Goal: Information Seeking & Learning: Learn about a topic

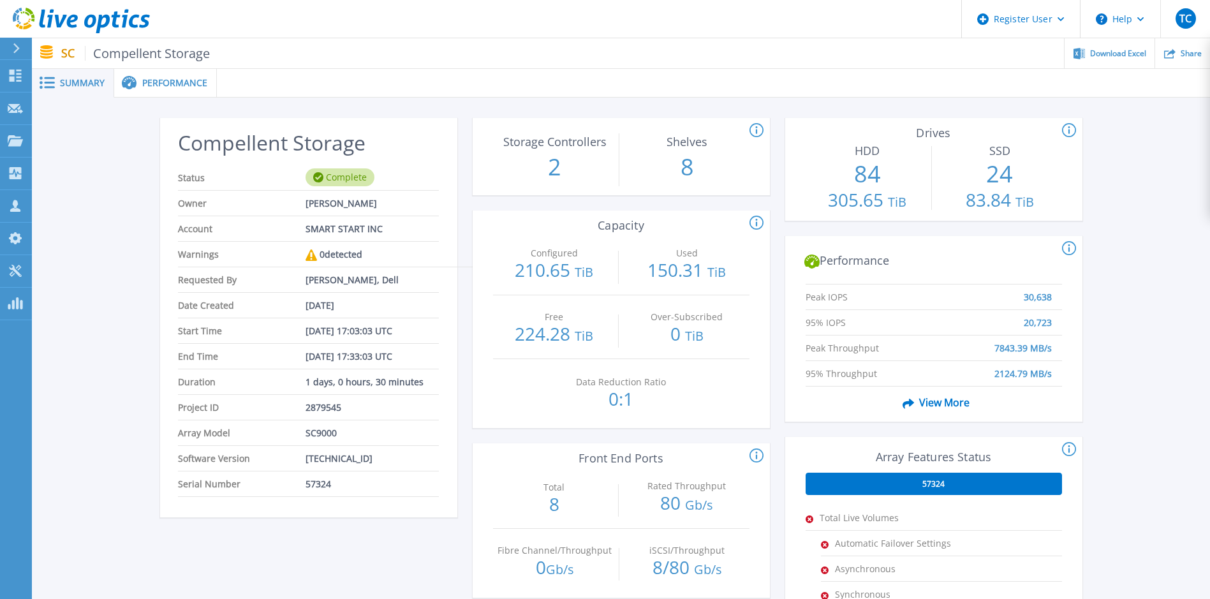
click at [142, 78] on span "Performance" at bounding box center [174, 82] width 65 height 9
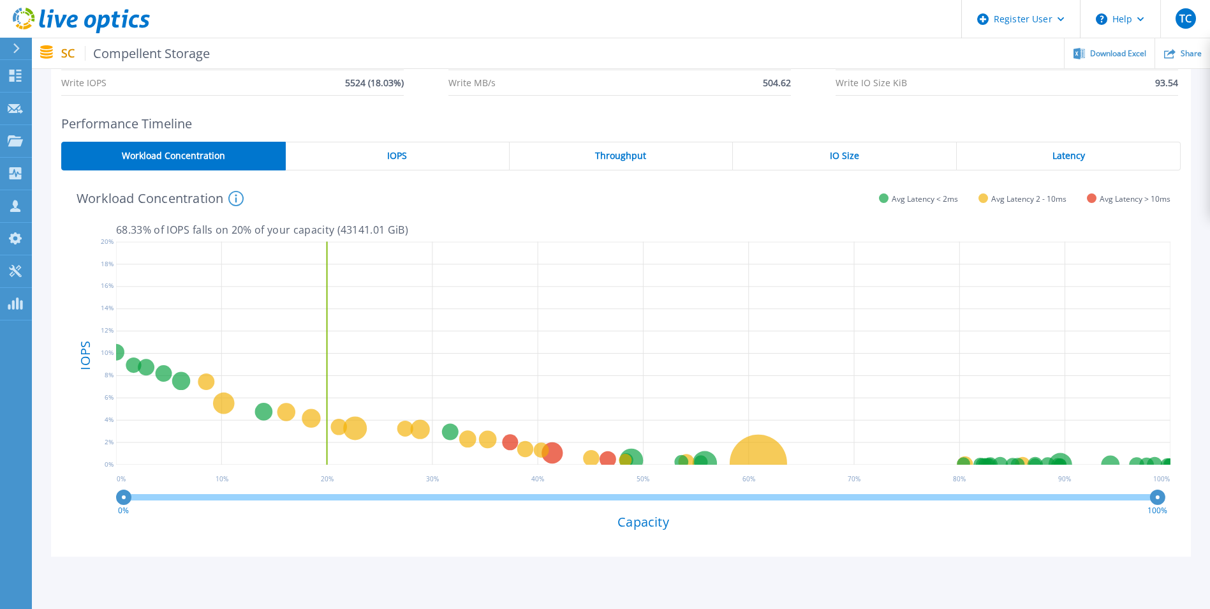
scroll to position [56, 0]
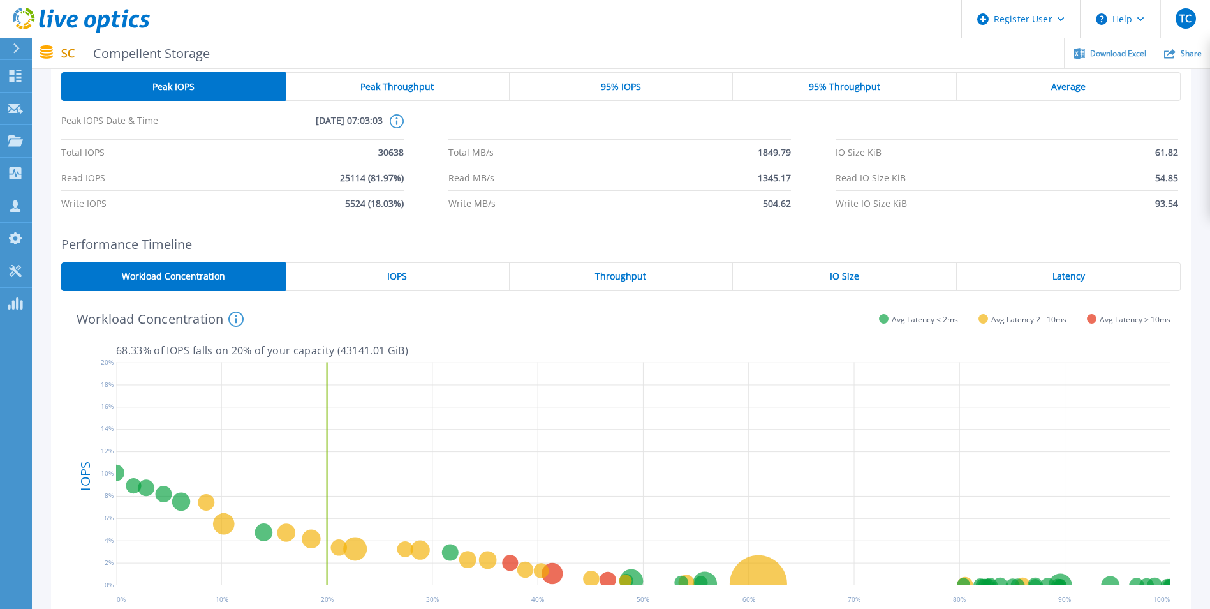
click at [819, 267] on div "IO Size" at bounding box center [845, 276] width 224 height 29
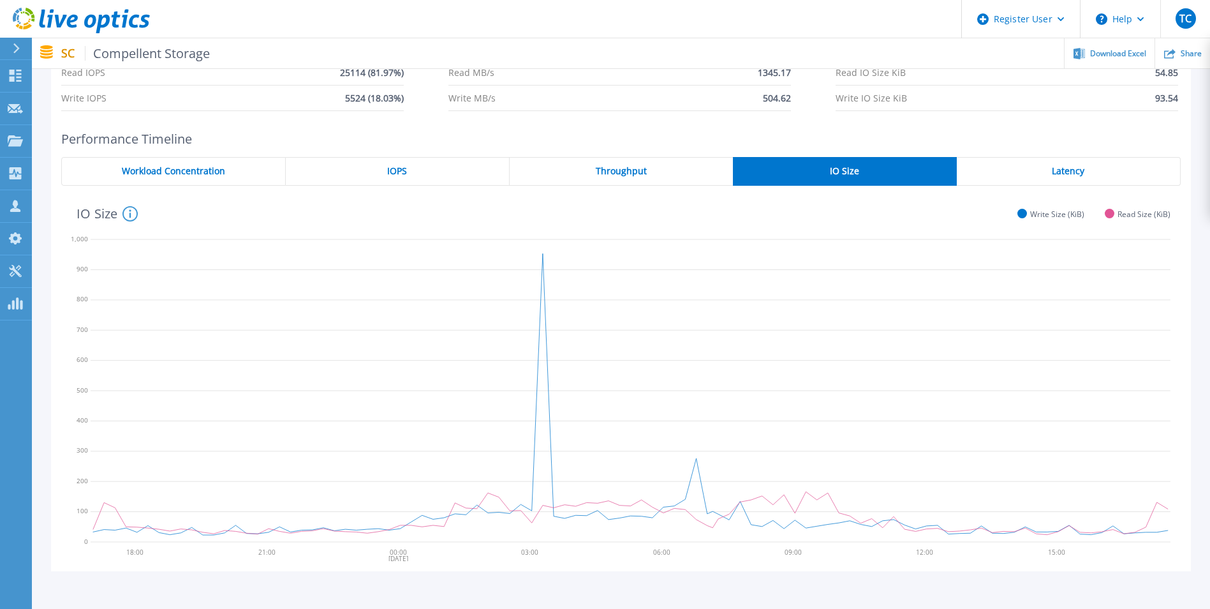
scroll to position [247, 0]
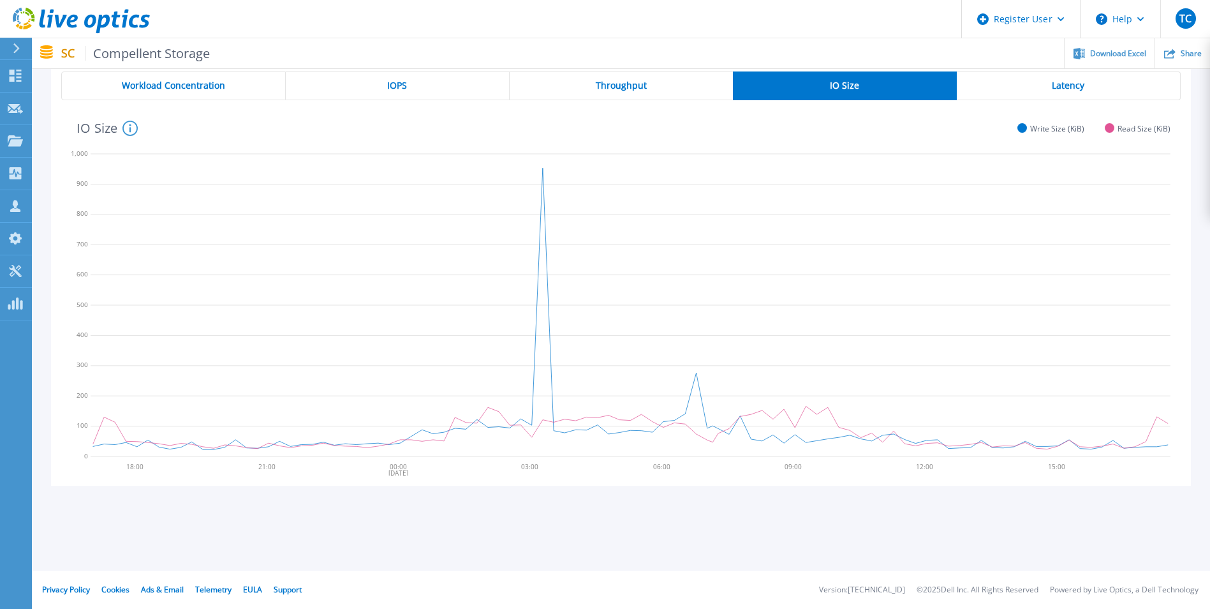
click at [1070, 73] on div "Latency" at bounding box center [1069, 85] width 224 height 29
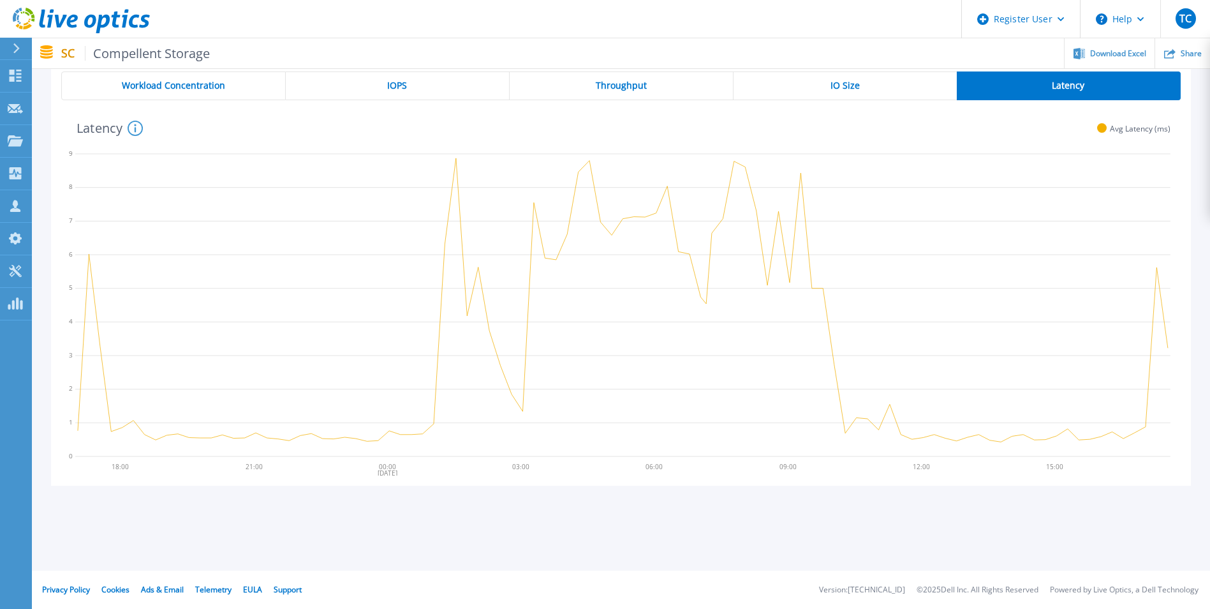
click at [823, 85] on div "IO Size" at bounding box center [845, 85] width 223 height 29
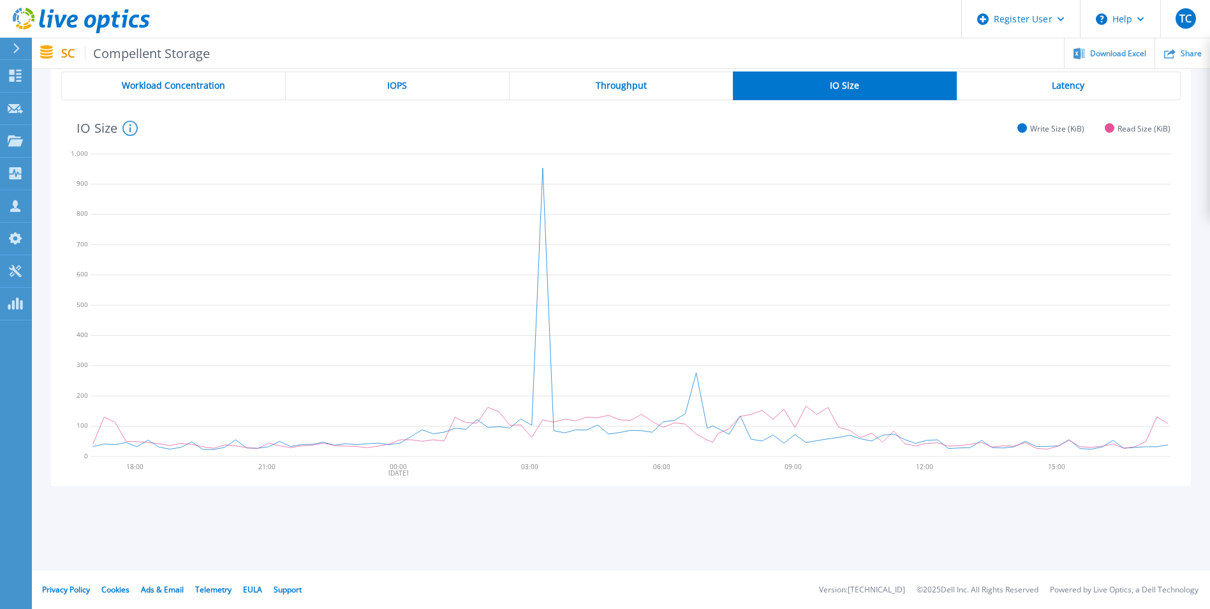
click at [583, 87] on div "Throughput" at bounding box center [621, 85] width 223 height 29
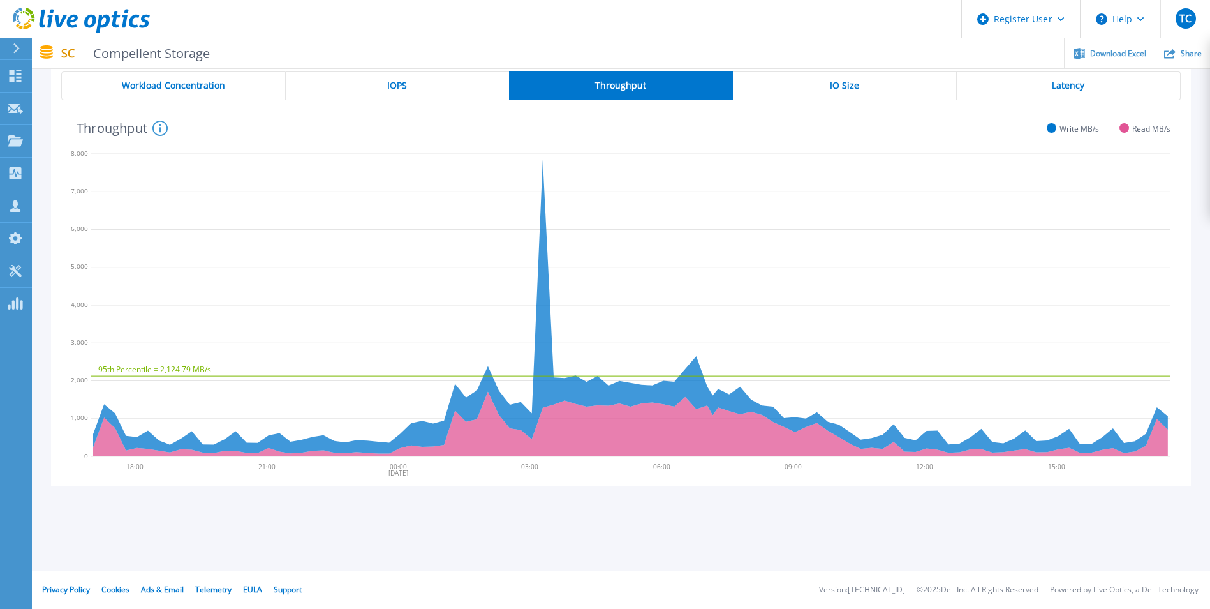
click at [803, 85] on div "IO Size" at bounding box center [845, 85] width 224 height 29
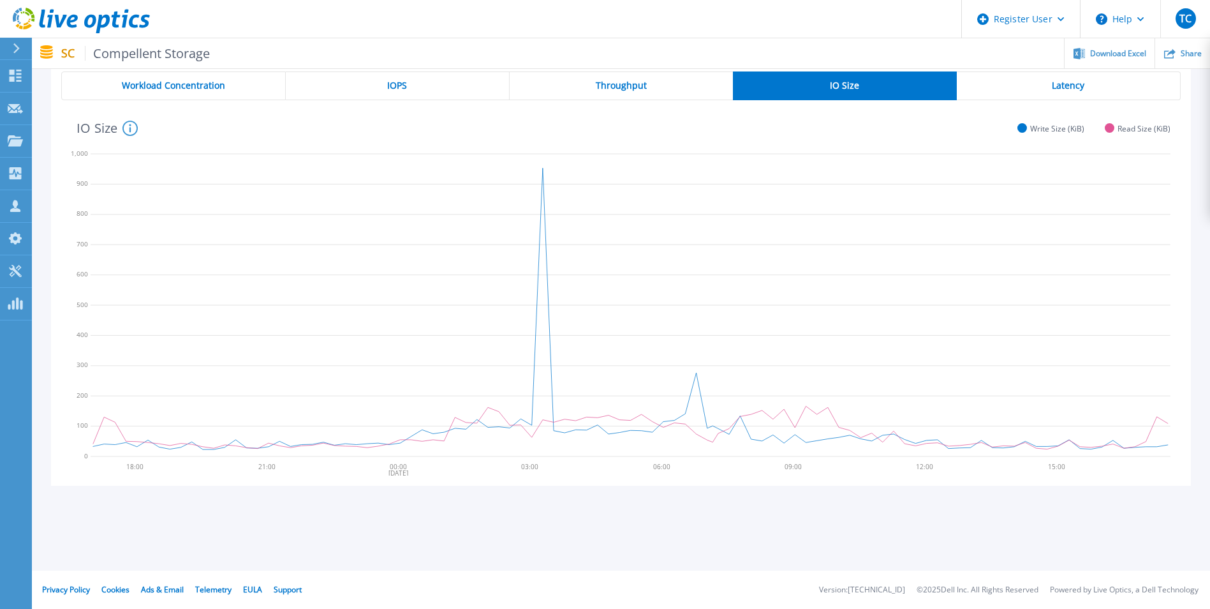
click at [422, 86] on div "IOPS" at bounding box center [398, 85] width 224 height 29
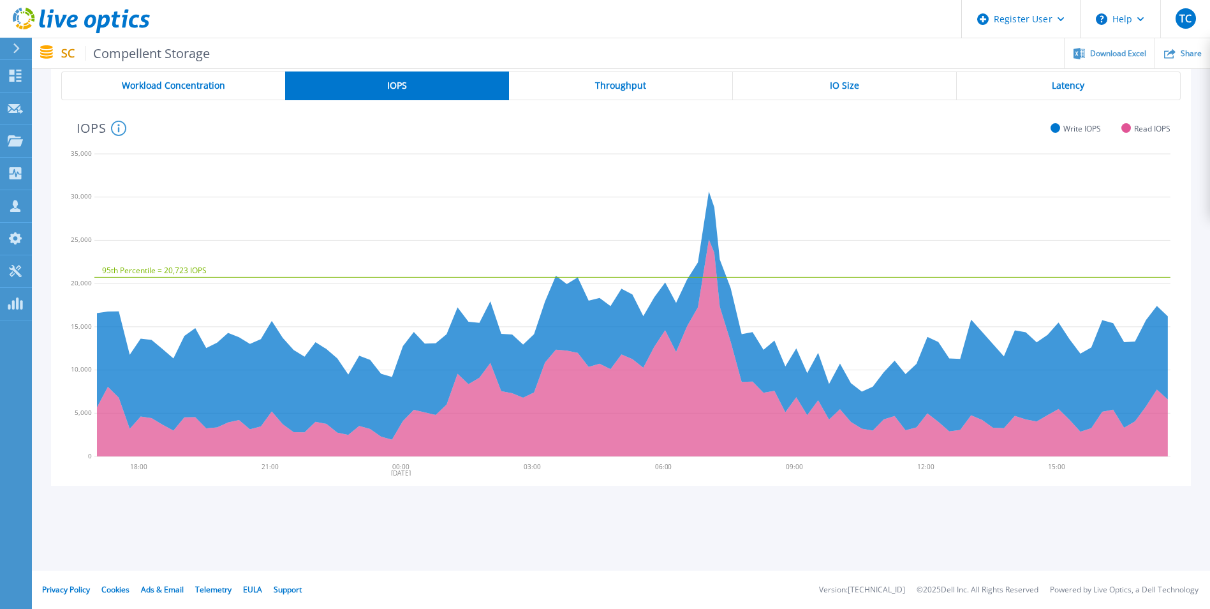
click at [634, 88] on span "Throughput" at bounding box center [620, 85] width 51 height 10
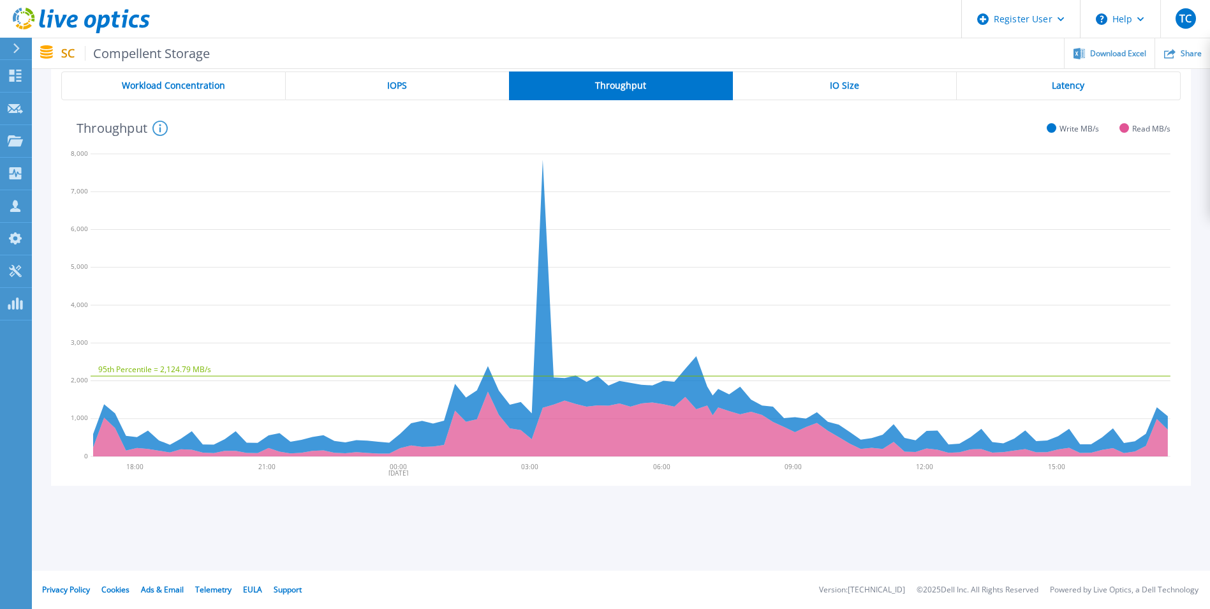
click at [186, 86] on span "Workload Concentration" at bounding box center [173, 85] width 103 height 10
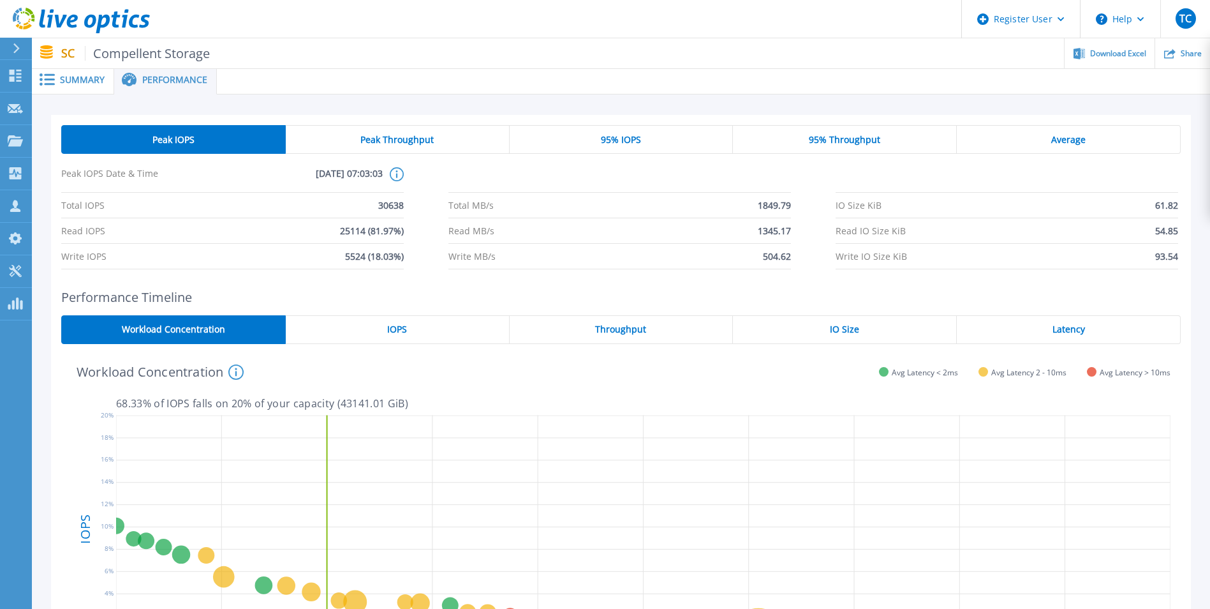
scroll to position [0, 0]
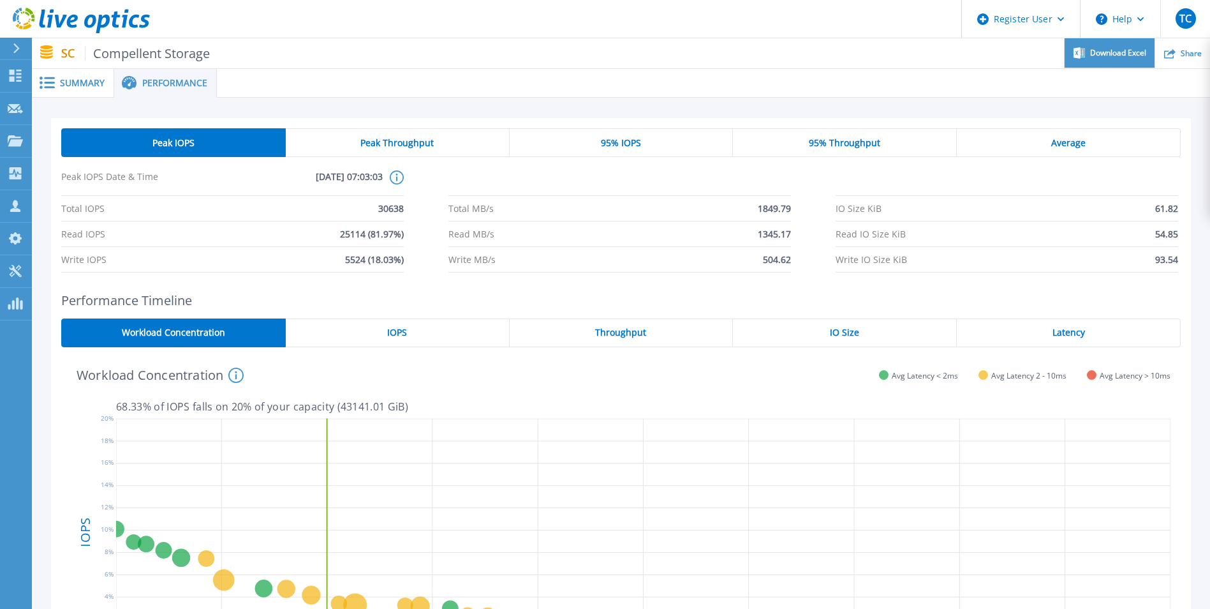
click at [1124, 44] on div "Download Excel" at bounding box center [1110, 53] width 90 height 30
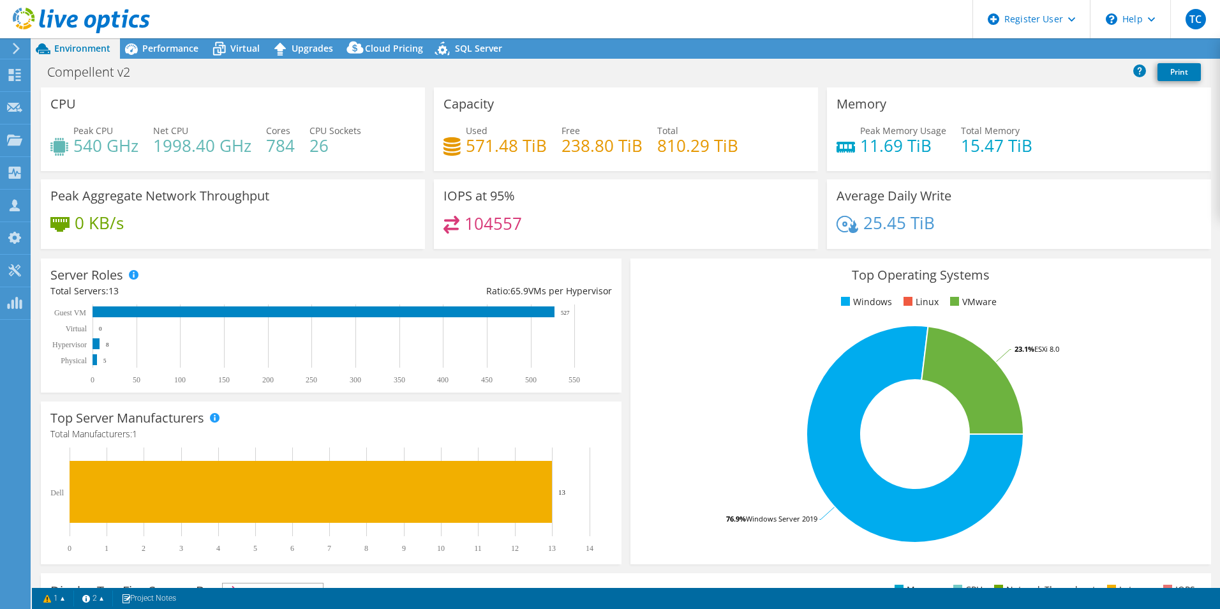
select select "USWest"
select select "USD"
click at [143, 50] on span "Performance" at bounding box center [170, 48] width 56 height 12
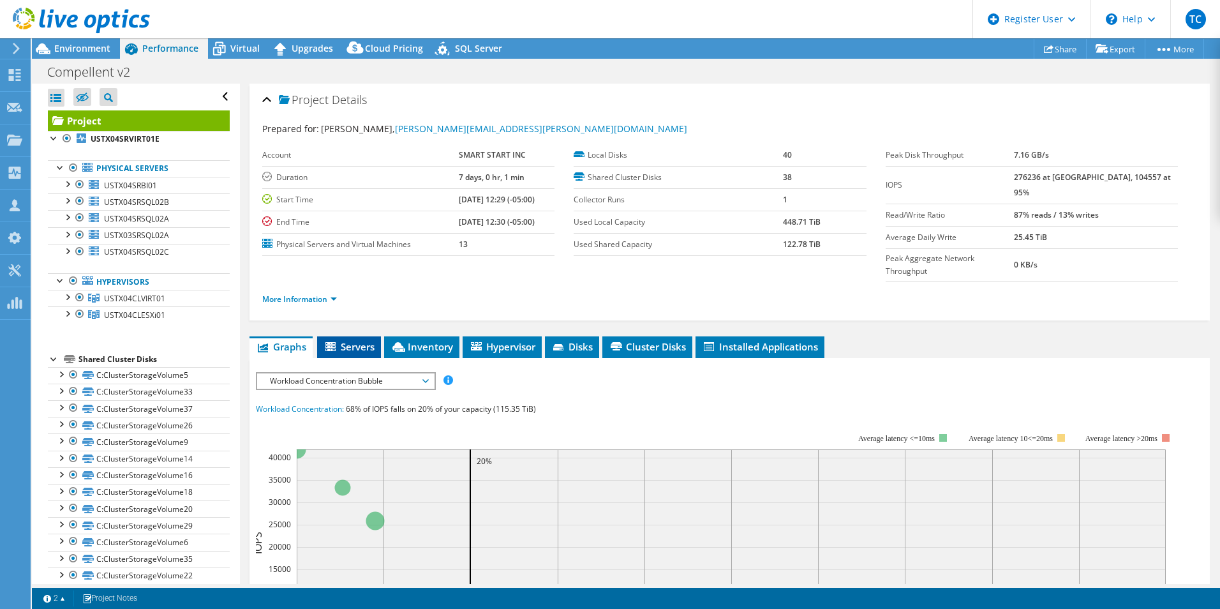
click at [356, 340] on span "Servers" at bounding box center [348, 346] width 51 height 13
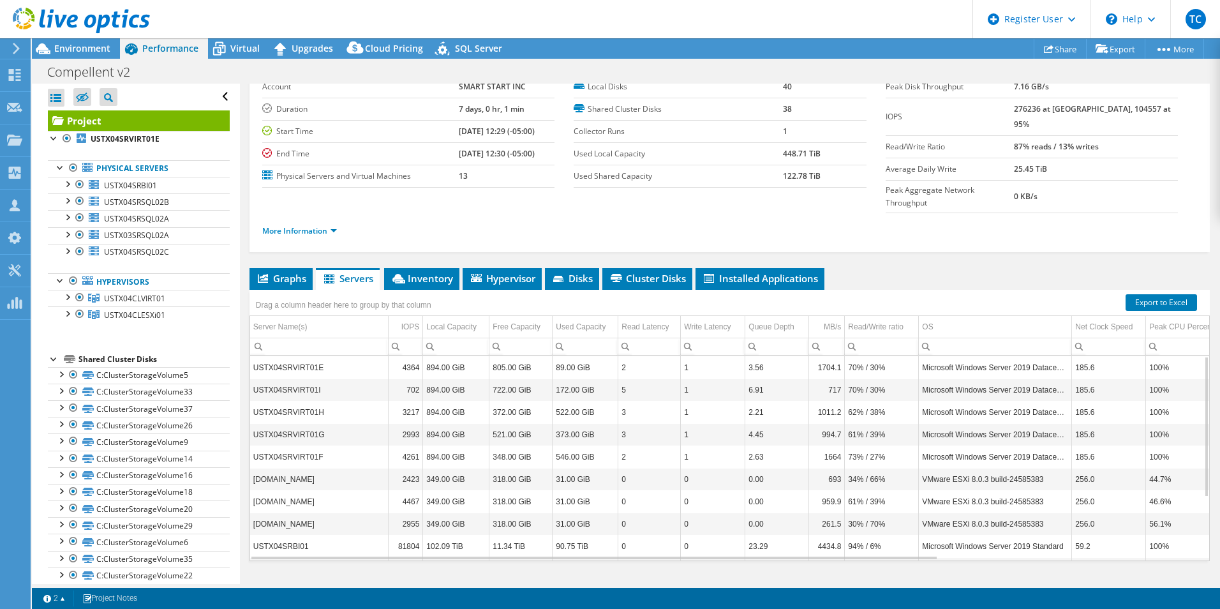
scroll to position [92, 0]
click at [425, 272] on span "Inventory" at bounding box center [421, 278] width 63 height 13
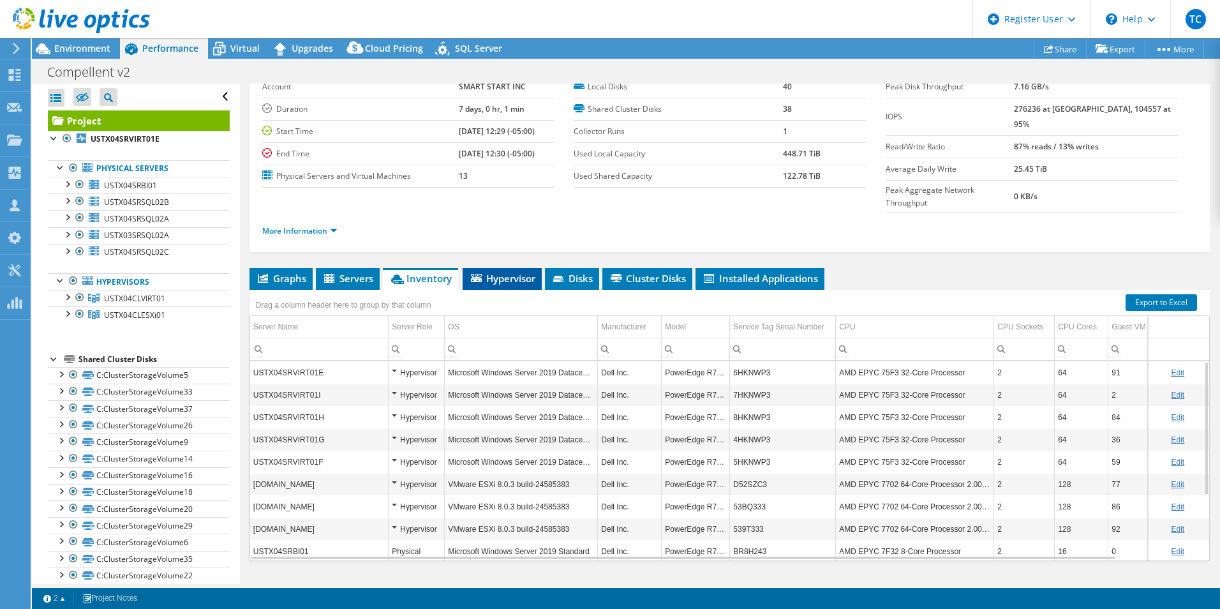
click at [494, 272] on span "Hypervisor" at bounding box center [502, 278] width 66 height 13
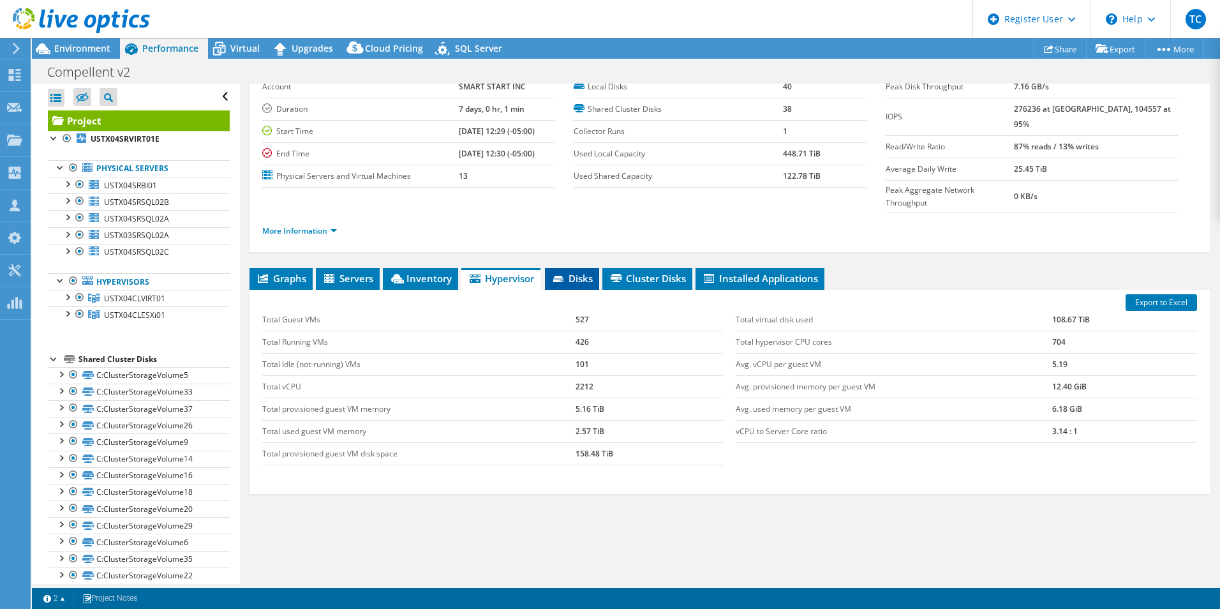
click at [578, 272] on span "Disks" at bounding box center [571, 278] width 41 height 13
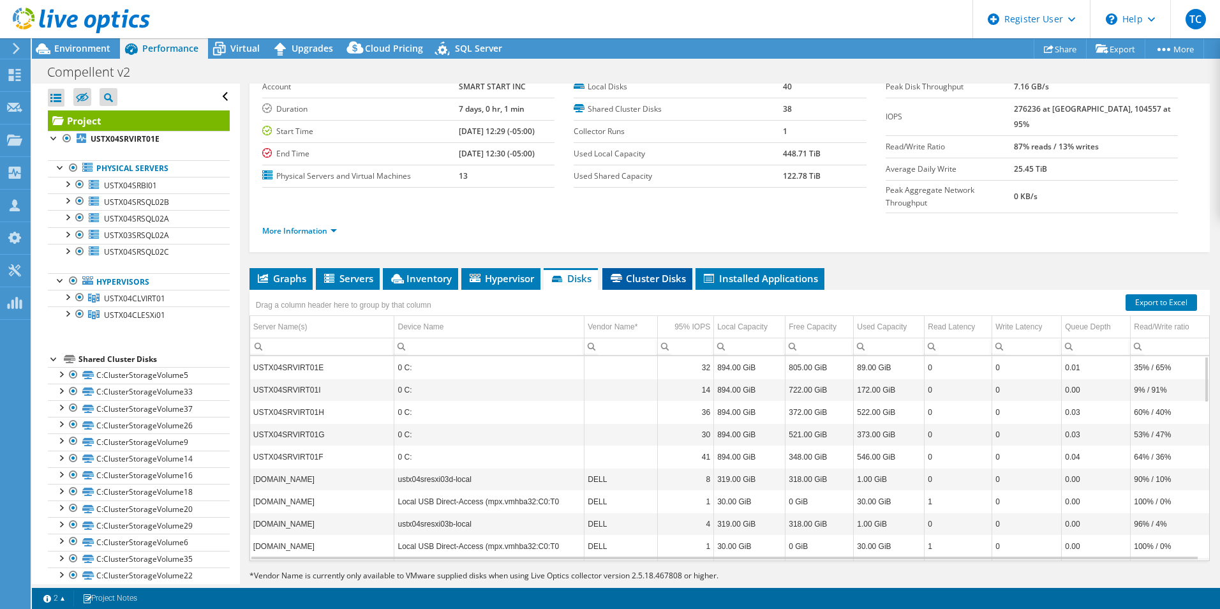
click at [647, 272] on span "Cluster Disks" at bounding box center [647, 278] width 77 height 13
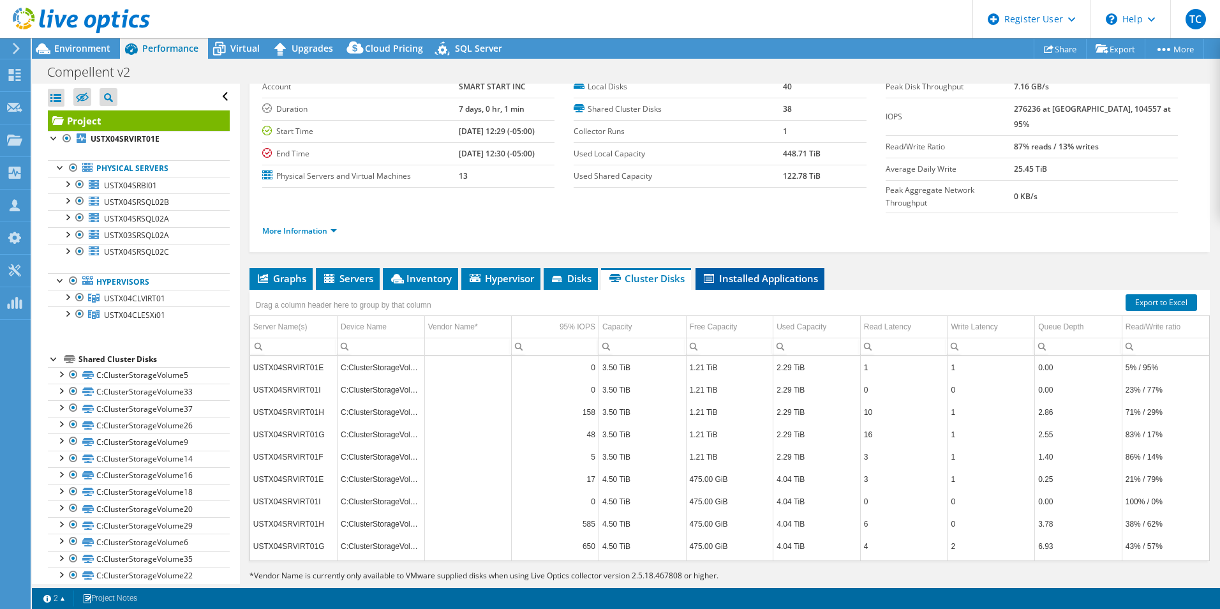
click at [744, 268] on li "Installed Applications" at bounding box center [759, 279] width 129 height 22
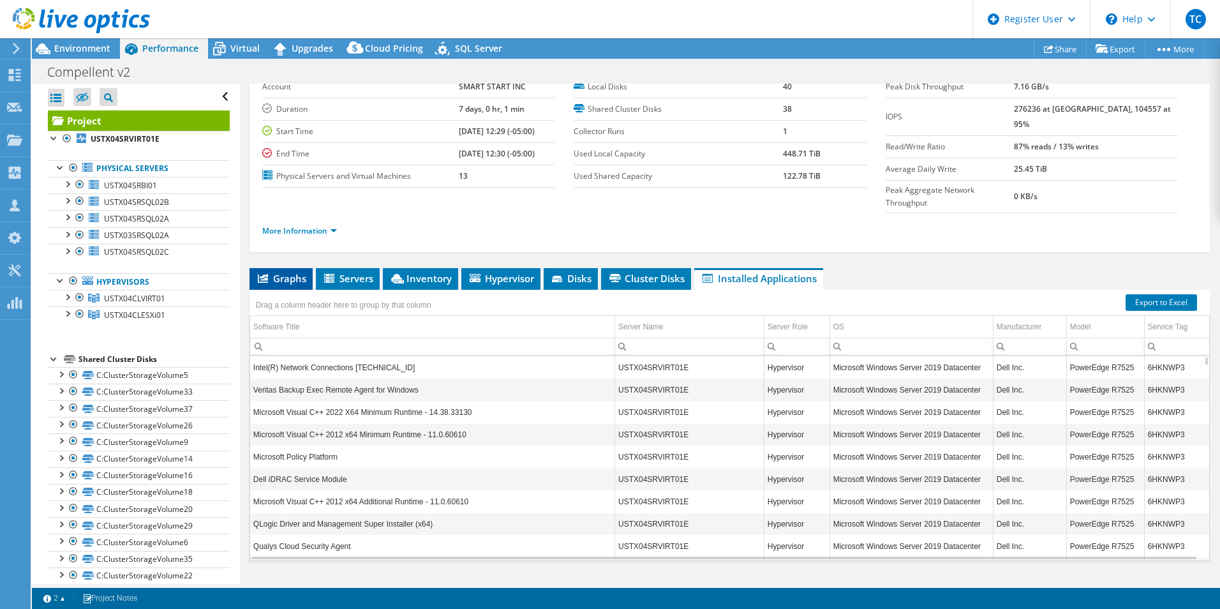
click at [277, 272] on span "Graphs" at bounding box center [281, 278] width 50 height 13
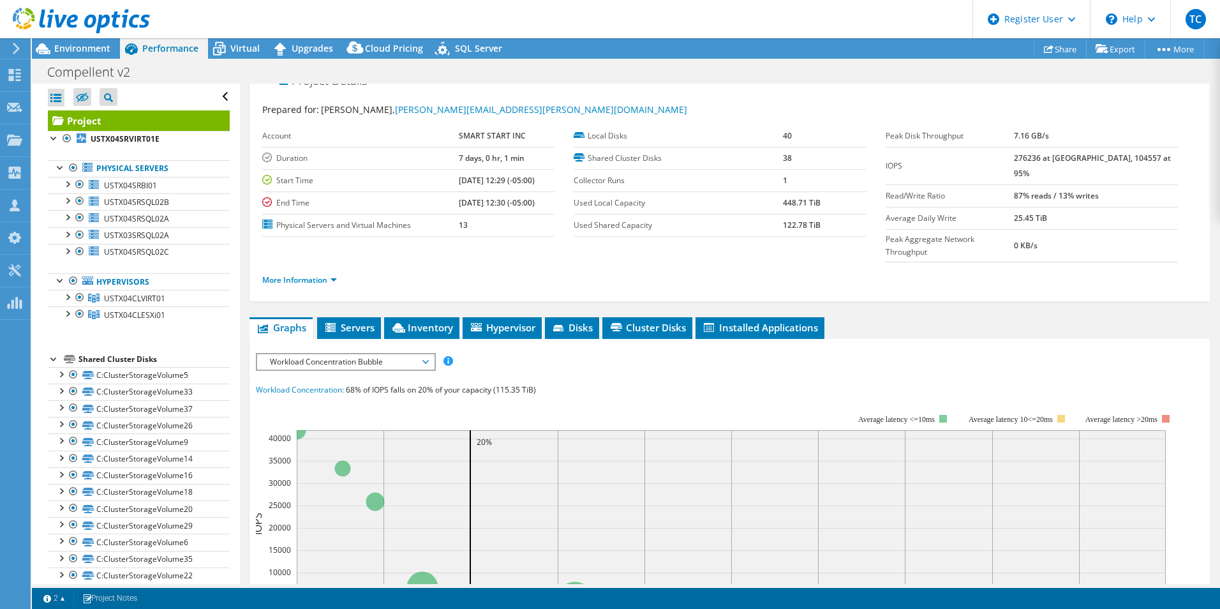
scroll to position [0, 0]
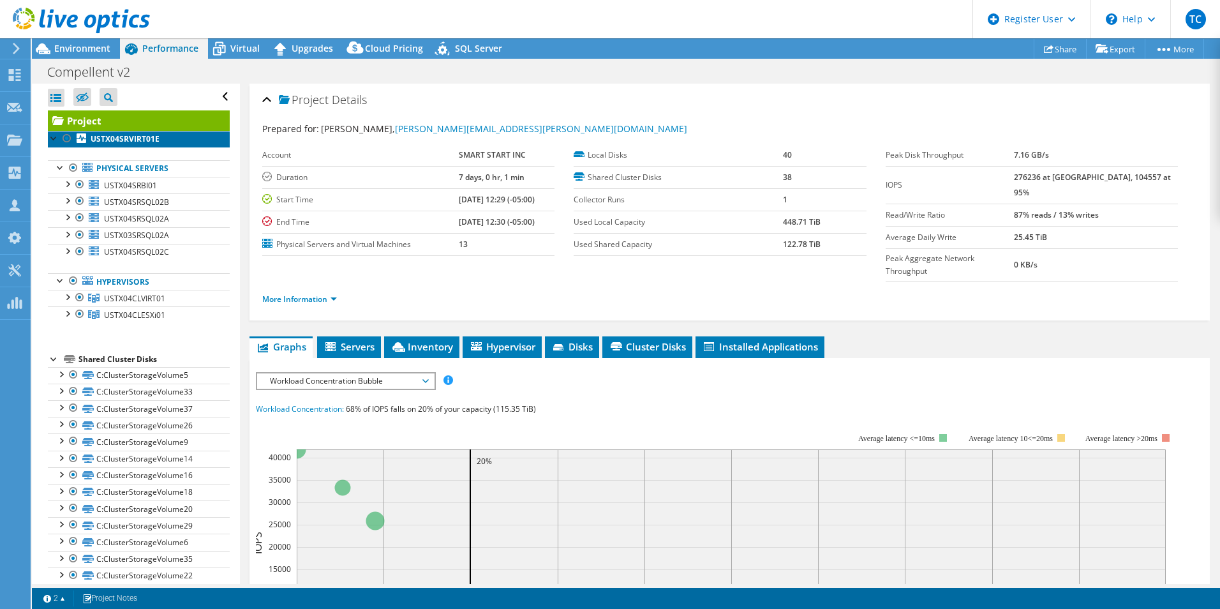
click at [133, 134] on b "USTX04SRVIRT01E" at bounding box center [125, 138] width 69 height 11
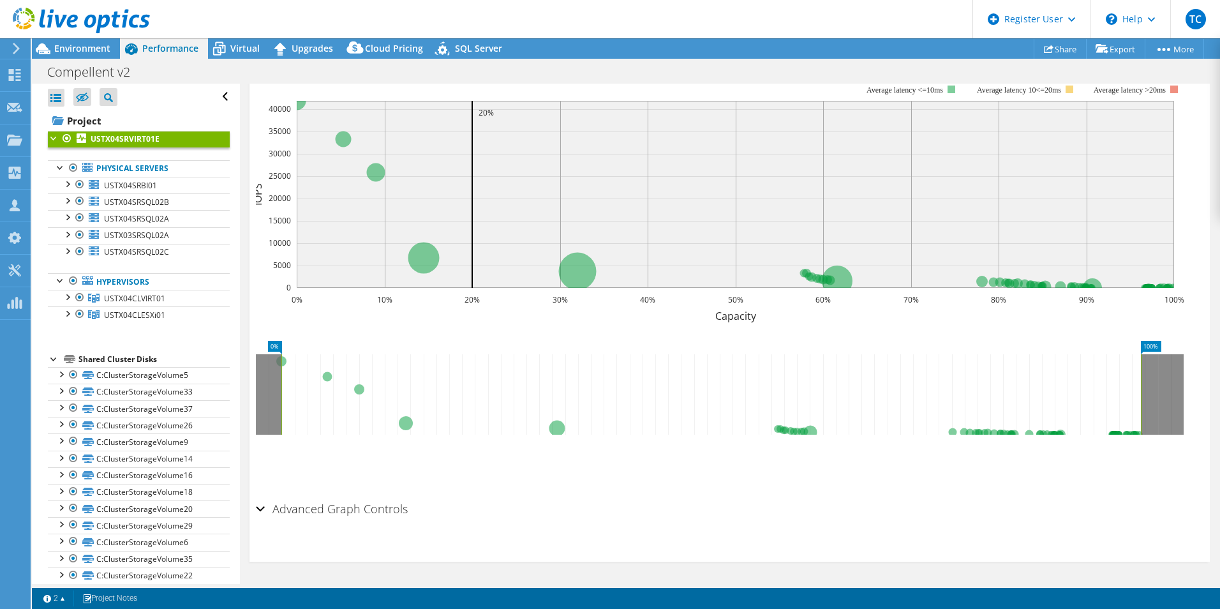
scroll to position [27, 0]
